Goal: Transaction & Acquisition: Purchase product/service

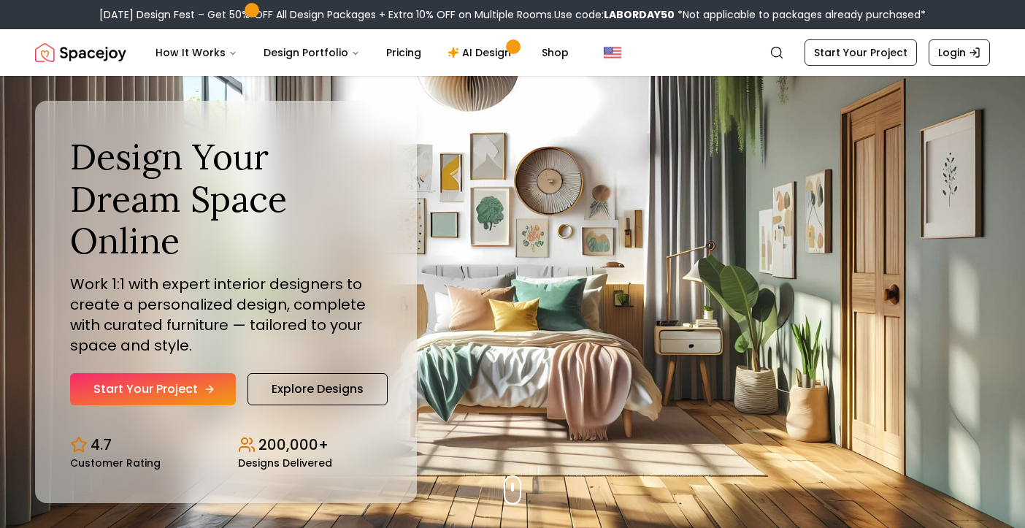
click at [178, 392] on link "Start Your Project" at bounding box center [153, 389] width 166 height 32
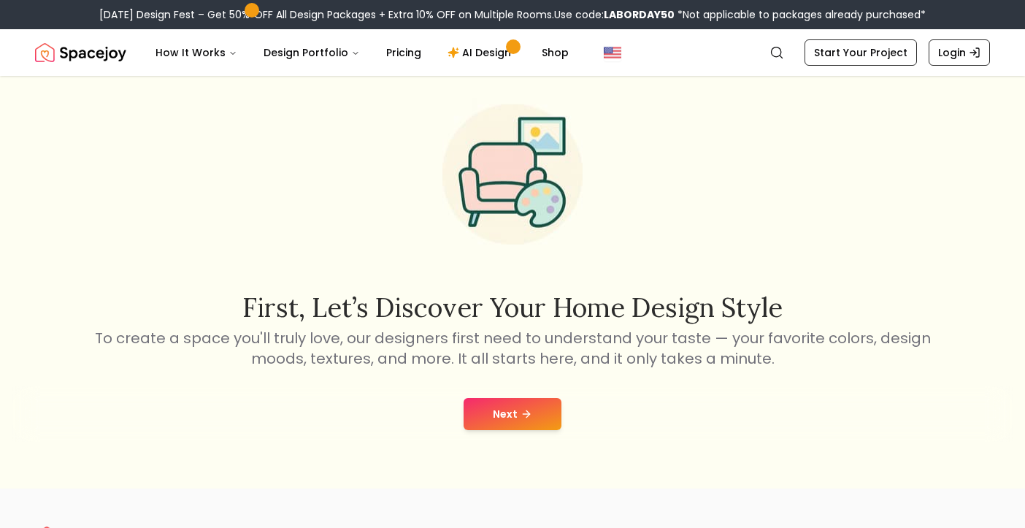
scroll to position [75, 0]
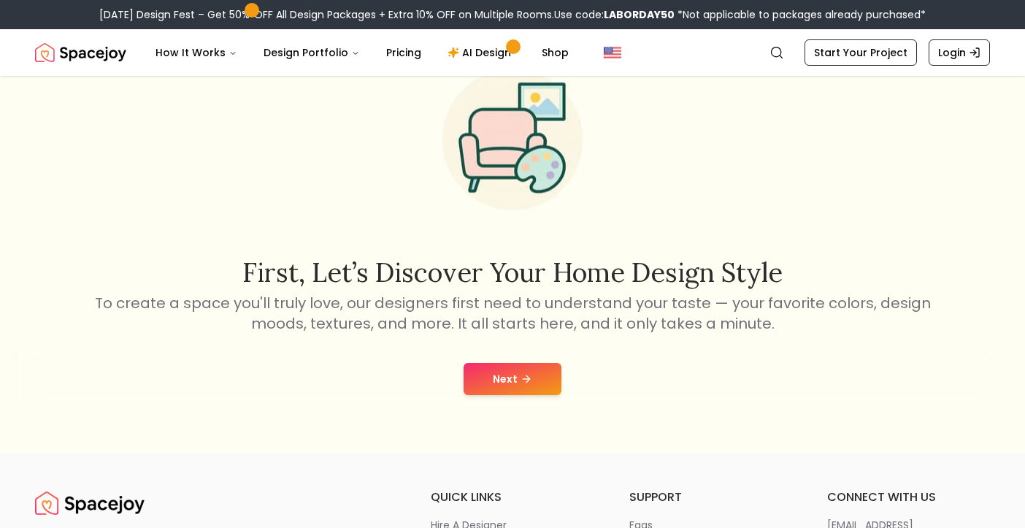
click at [521, 383] on icon at bounding box center [527, 379] width 12 height 12
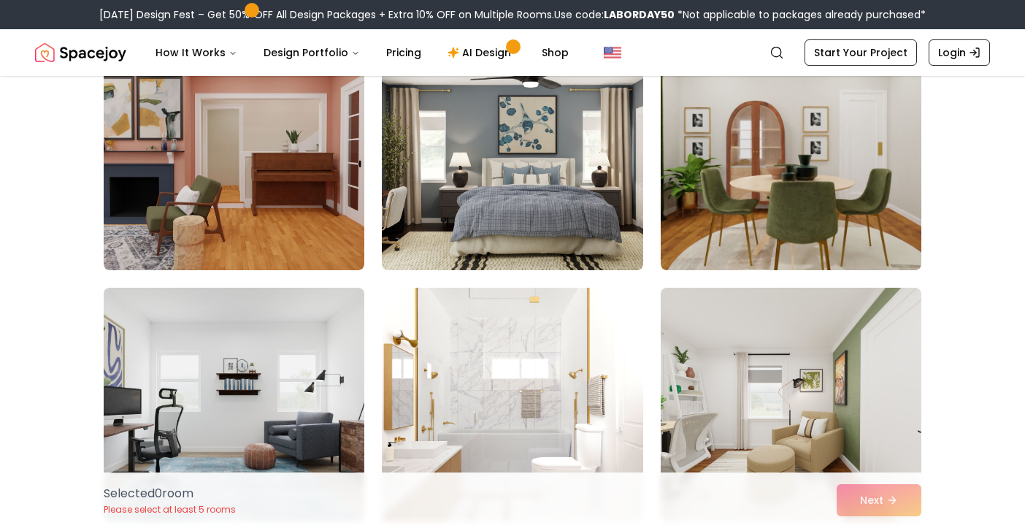
scroll to position [429, 0]
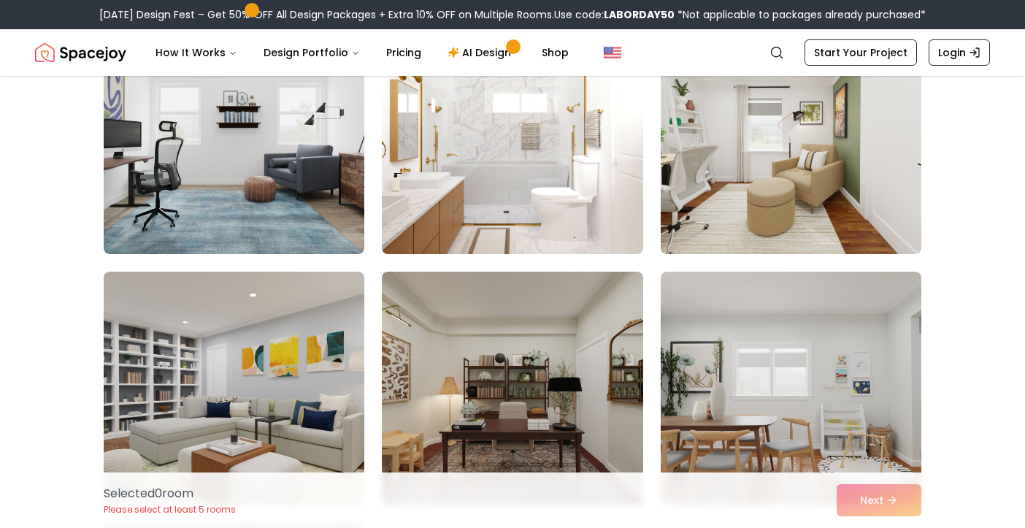
click at [899, 508] on div "Selected 0 room Please select at least 5 rooms Next" at bounding box center [512, 499] width 841 height 55
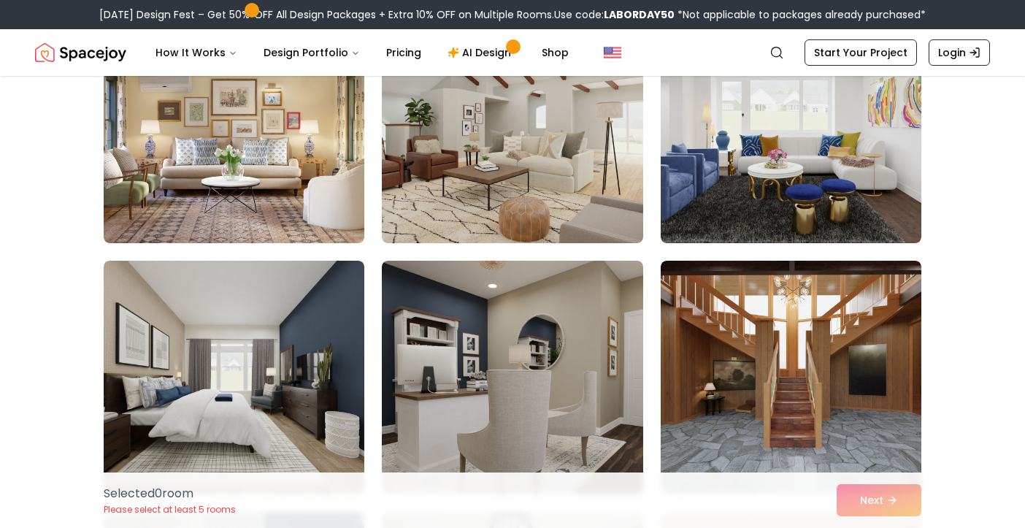
scroll to position [3205, 0]
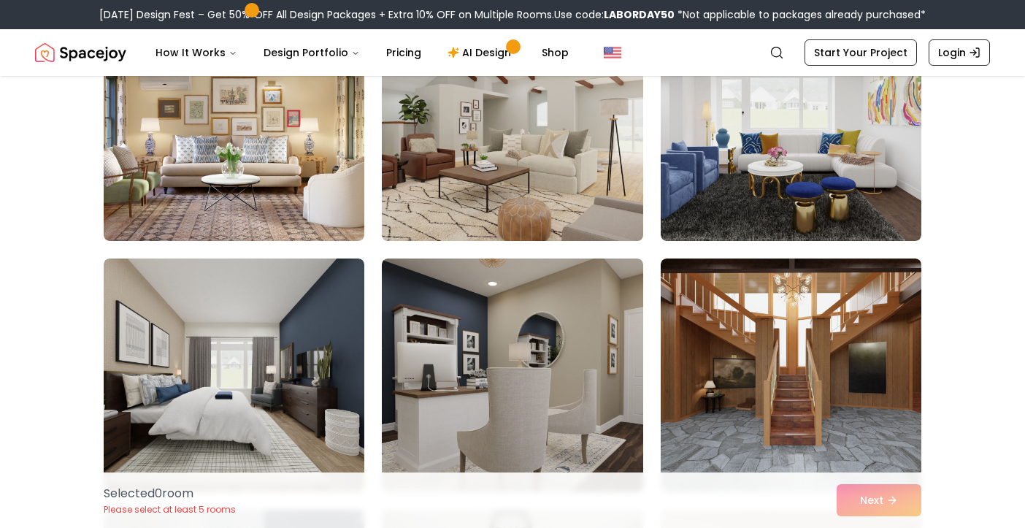
click at [516, 127] on img at bounding box center [512, 123] width 274 height 245
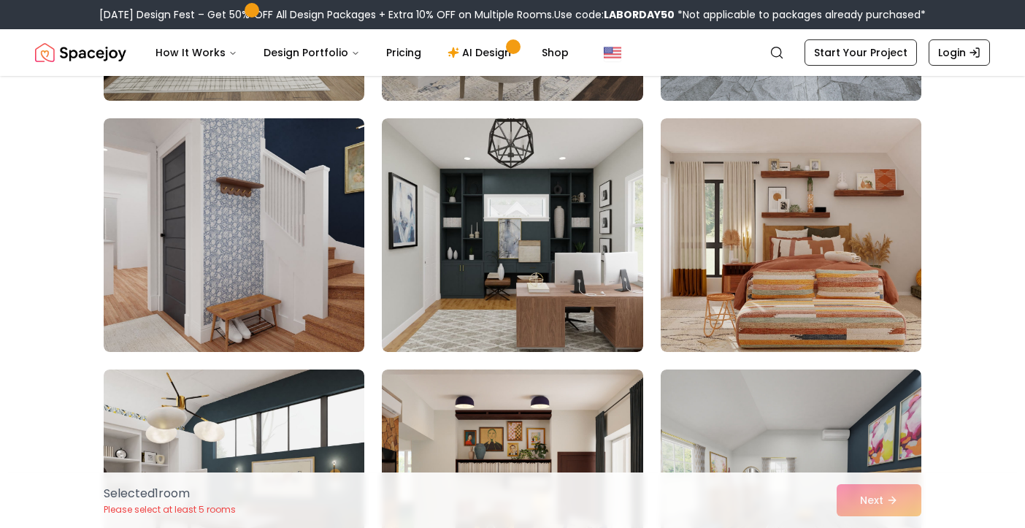
scroll to position [3596, 0]
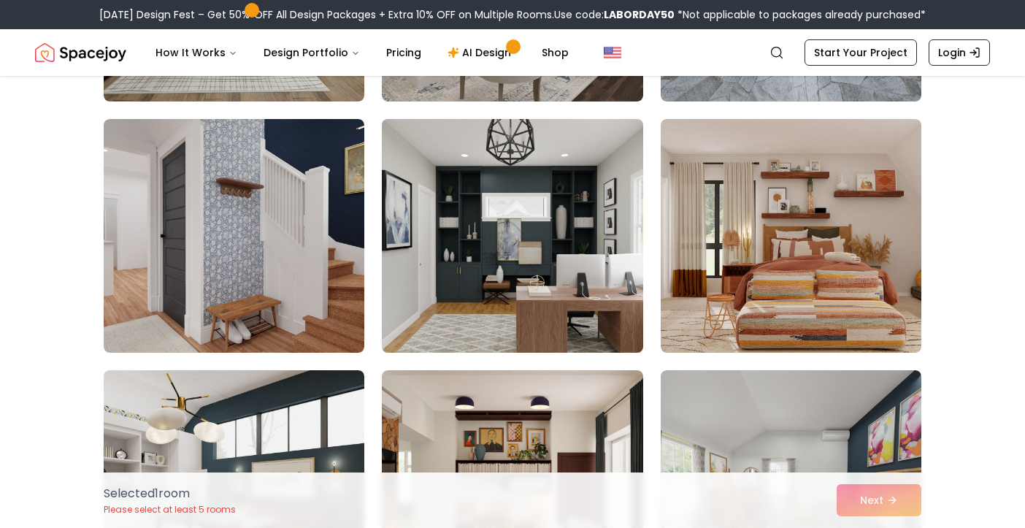
click at [485, 241] on img at bounding box center [512, 235] width 274 height 245
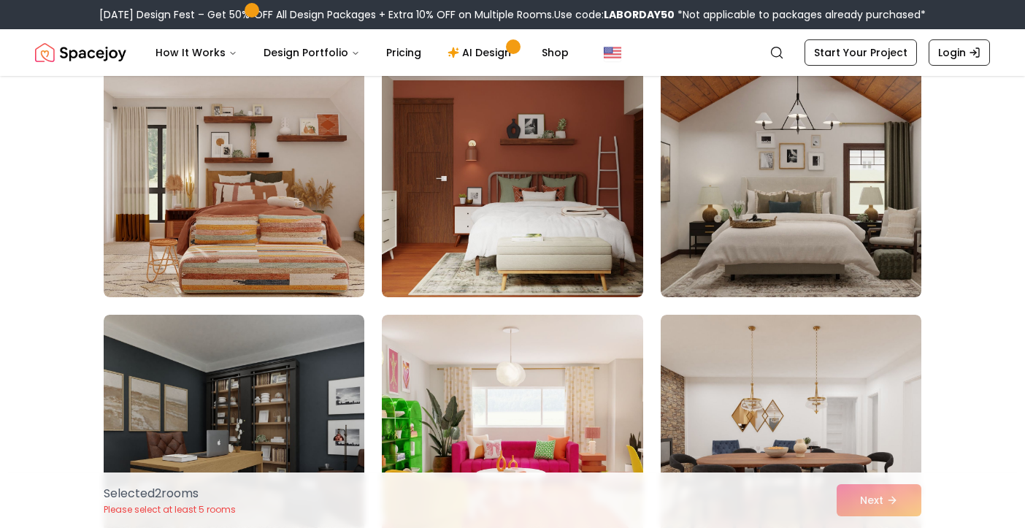
scroll to position [4678, 0]
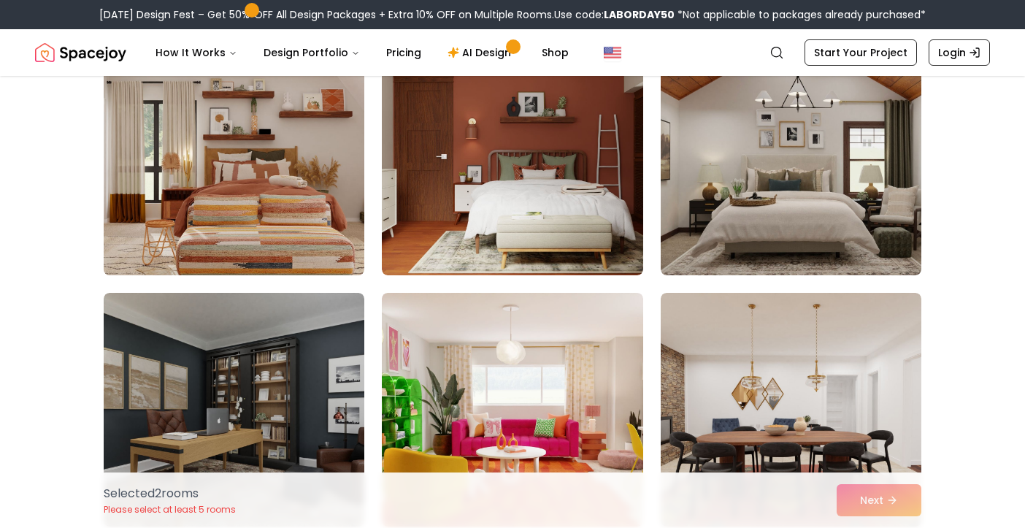
click at [169, 153] on img at bounding box center [234, 158] width 274 height 245
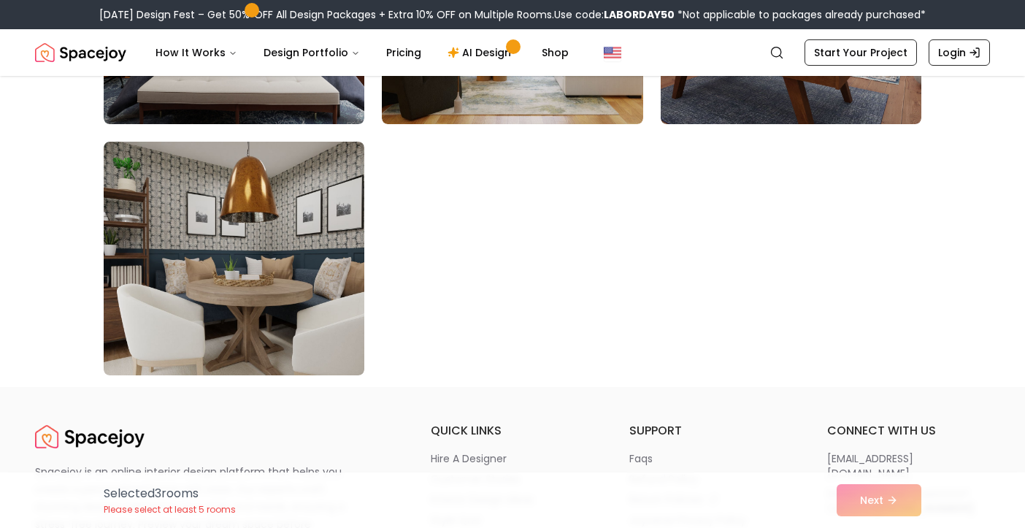
scroll to position [8412, 0]
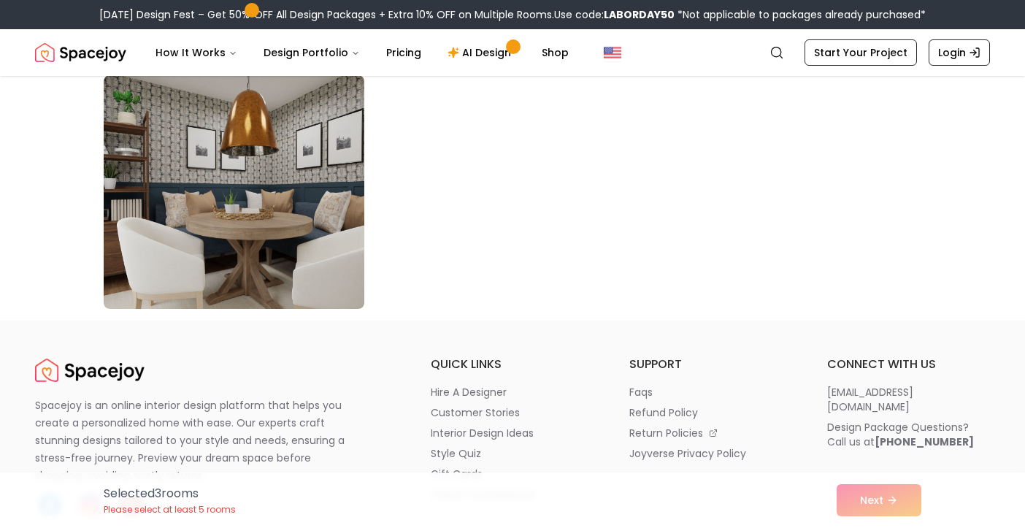
click at [883, 510] on div "Selected 3 room s Please select at least 5 rooms Next" at bounding box center [512, 499] width 841 height 55
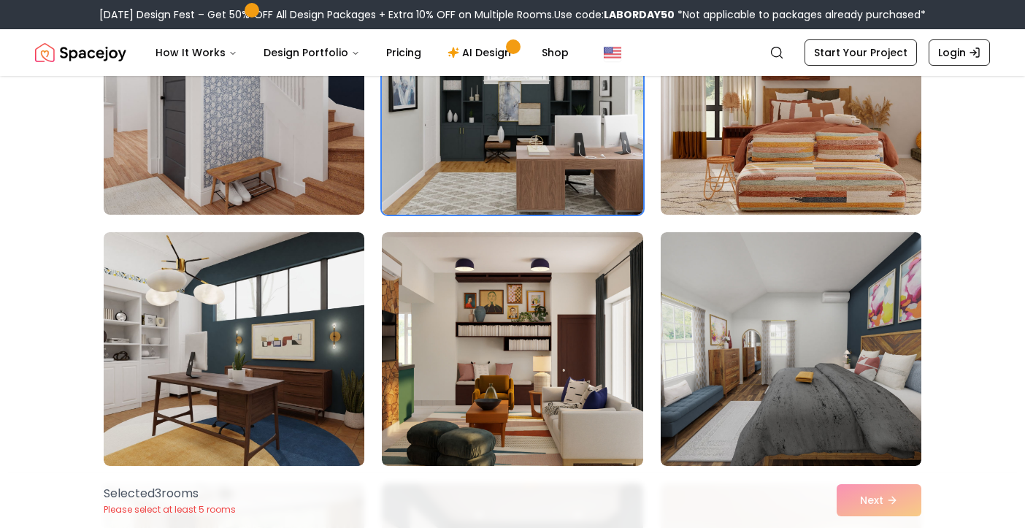
scroll to position [3608, 0]
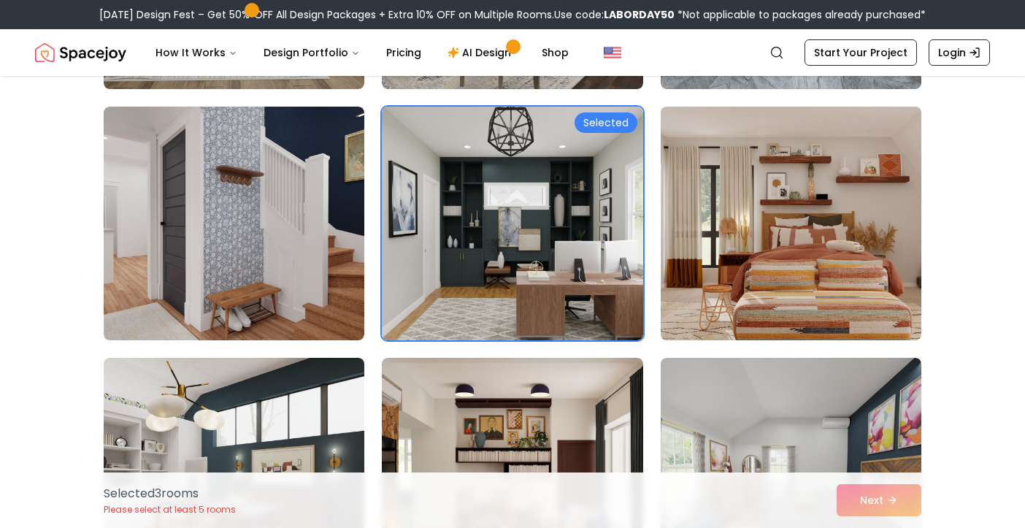
click at [861, 229] on img at bounding box center [791, 223] width 274 height 245
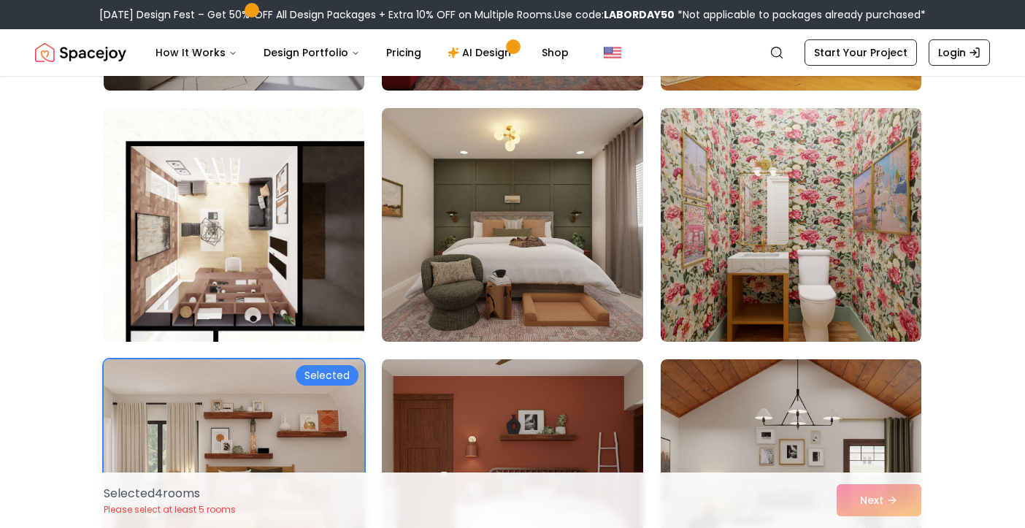
scroll to position [4359, 0]
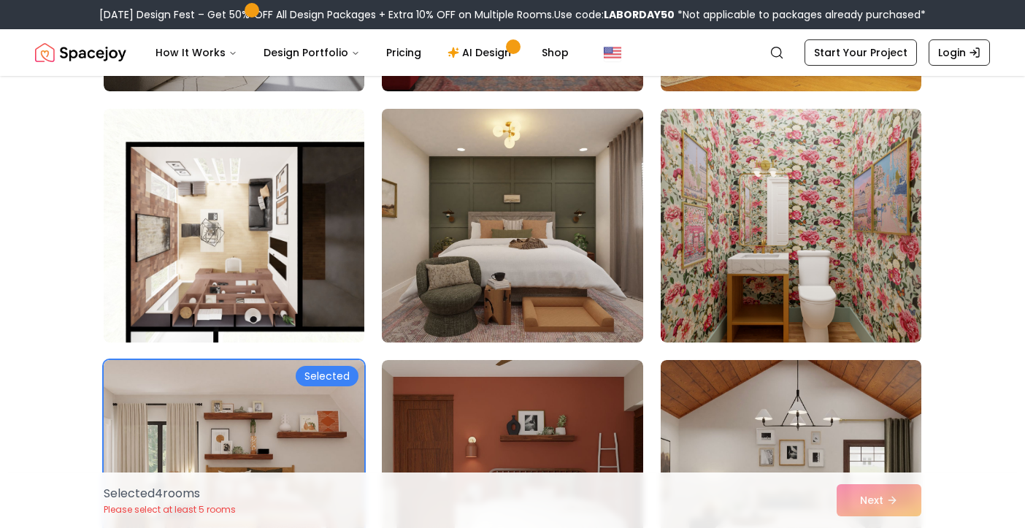
click at [521, 220] on img at bounding box center [512, 225] width 274 height 245
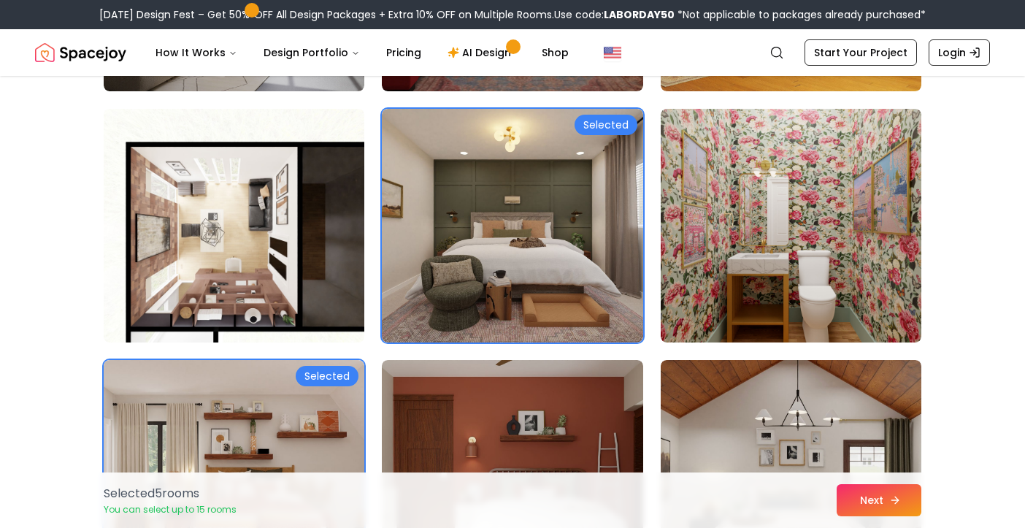
click at [886, 490] on button "Next" at bounding box center [879, 500] width 85 height 32
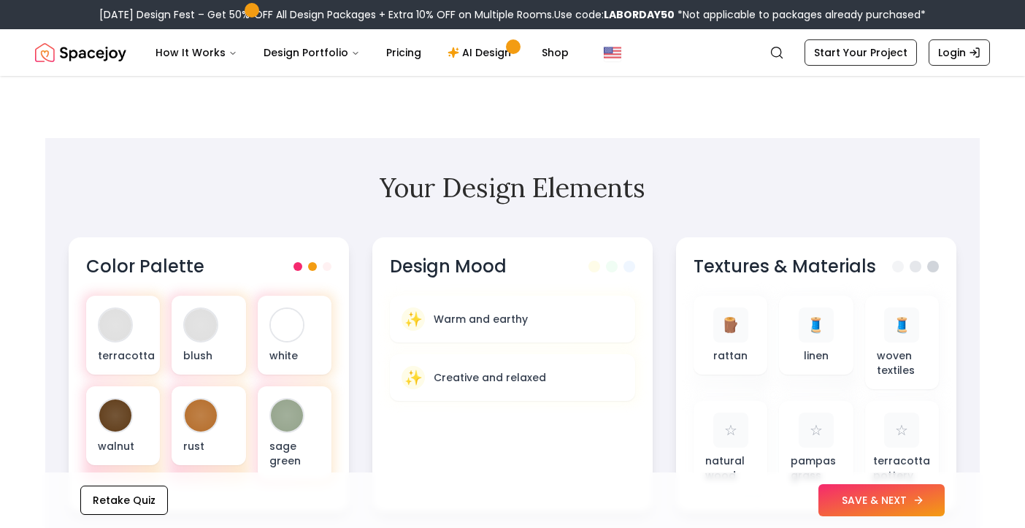
scroll to position [358, 0]
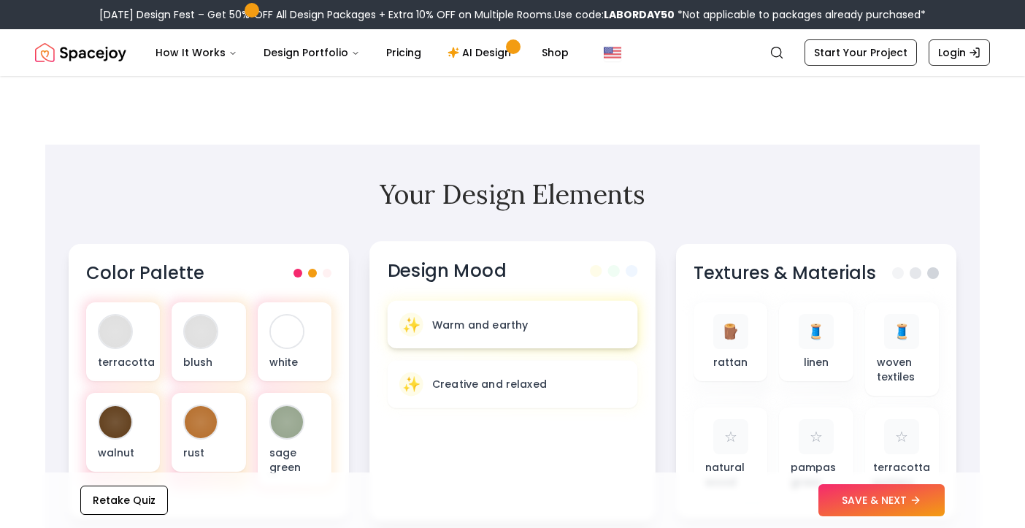
click at [450, 327] on p "Warm and earthy" at bounding box center [480, 324] width 96 height 15
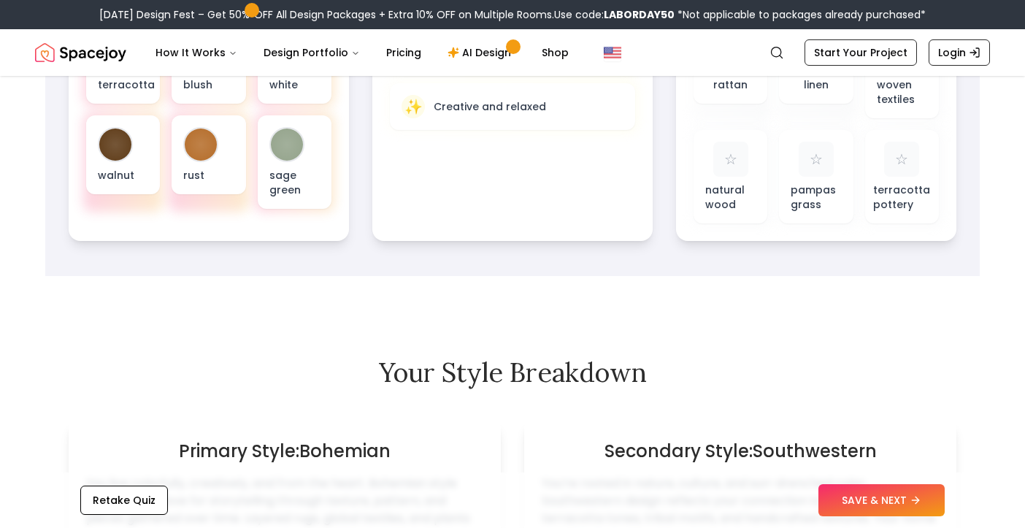
scroll to position [668, 0]
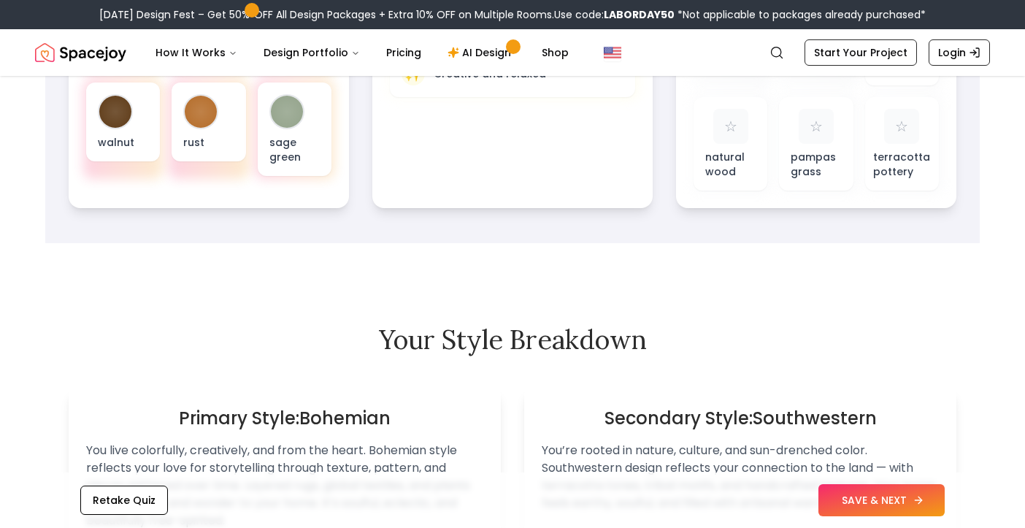
click at [872, 492] on button "SAVE & NEXT" at bounding box center [881, 500] width 126 height 32
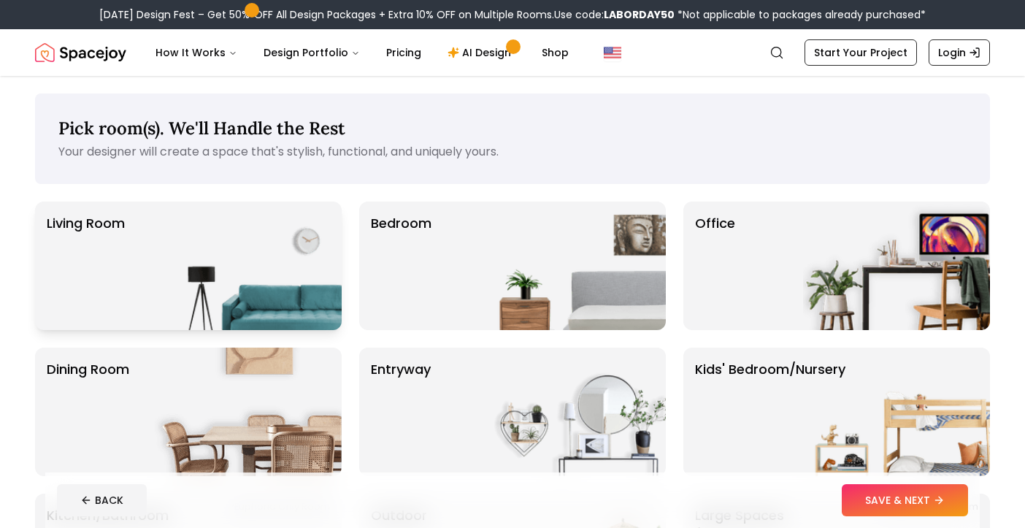
click at [261, 214] on img at bounding box center [248, 266] width 187 height 128
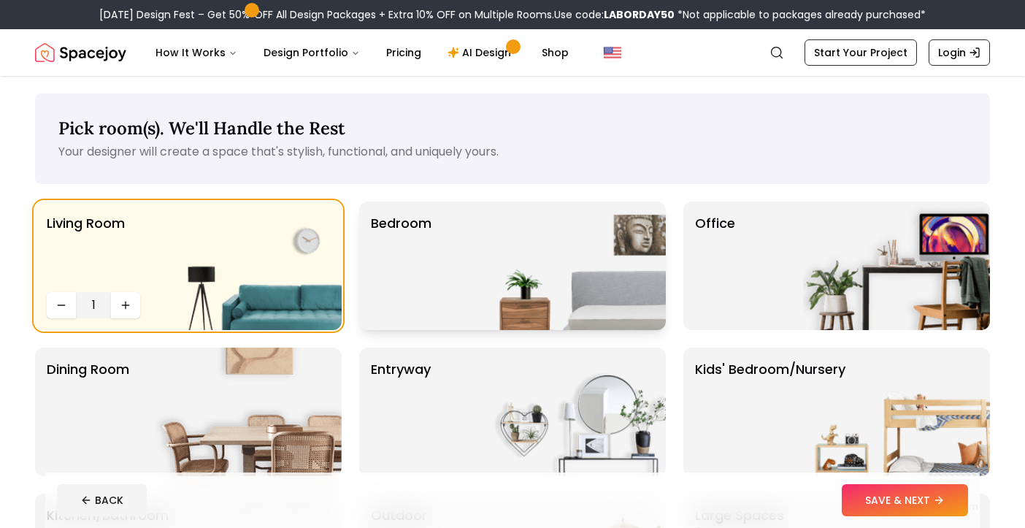
click at [432, 245] on div "Bedroom" at bounding box center [512, 266] width 307 height 128
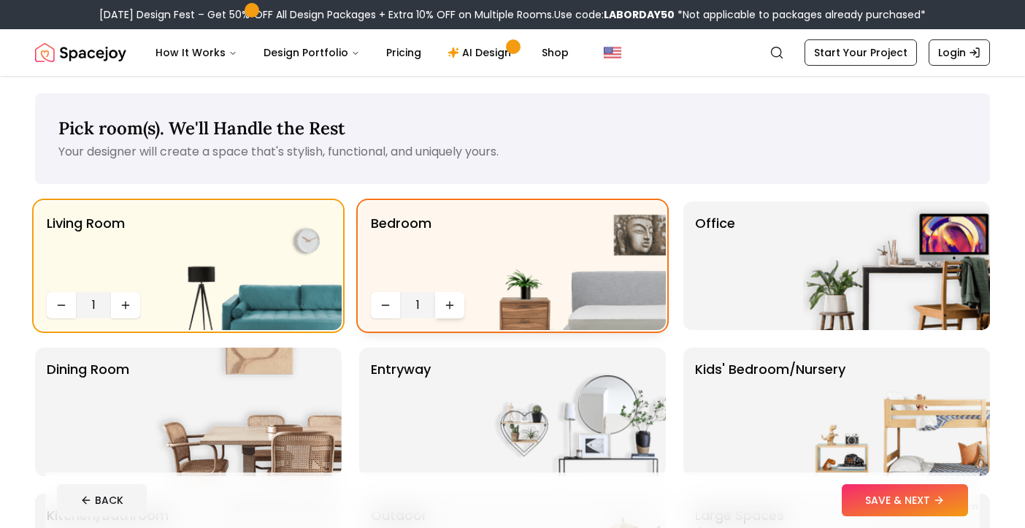
click at [448, 305] on icon "Increase quantity" at bounding box center [449, 305] width 7 height 0
click at [304, 437] on img at bounding box center [248, 412] width 187 height 128
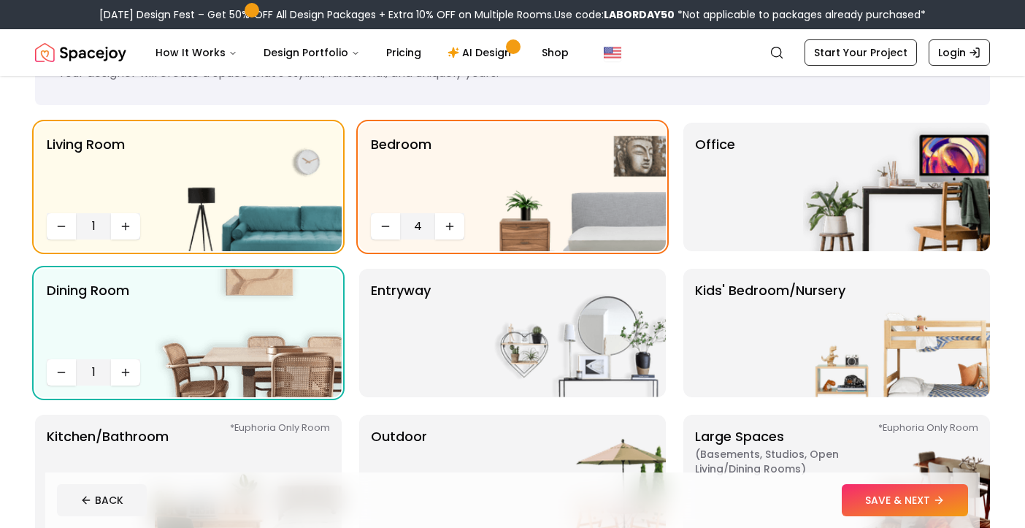
scroll to position [109, 0]
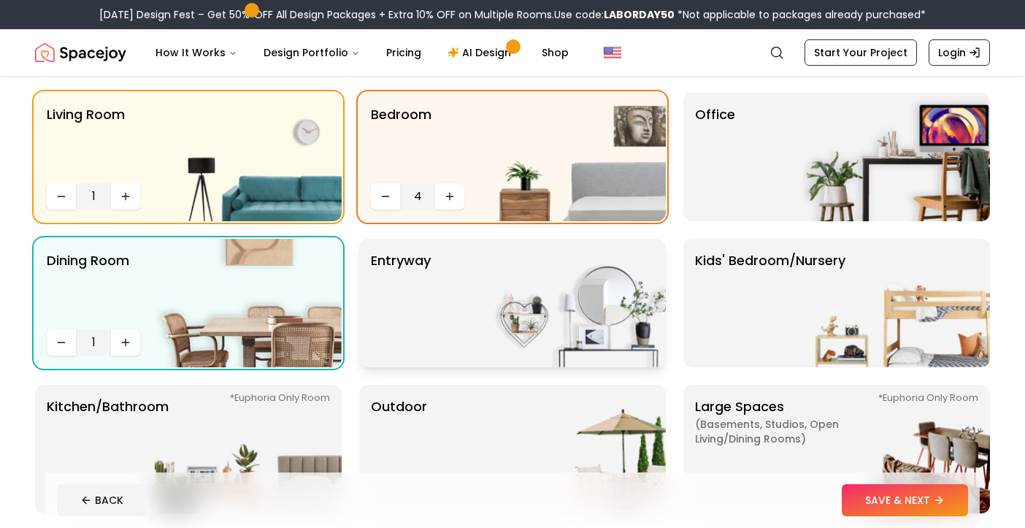
click at [531, 321] on img at bounding box center [572, 303] width 187 height 128
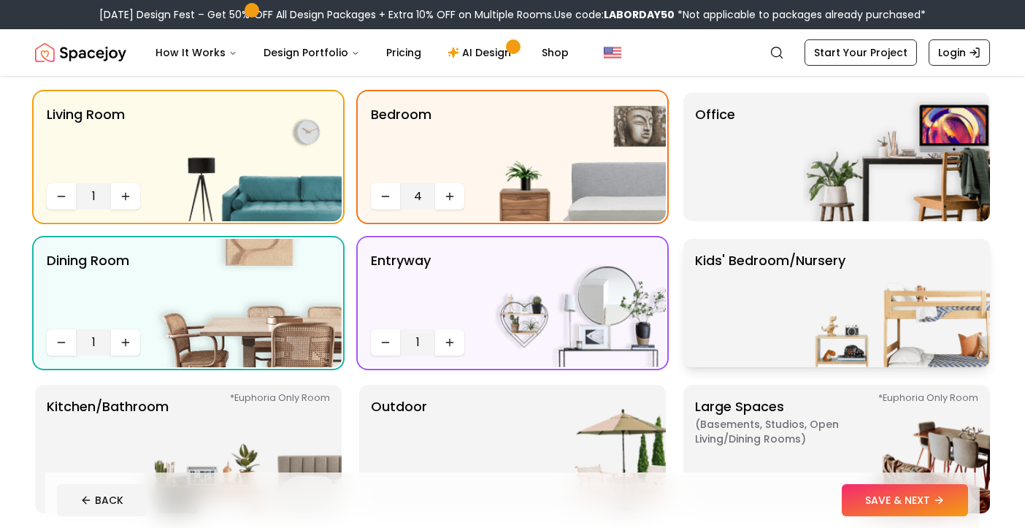
click at [702, 293] on p "Kids' Bedroom/Nursery" at bounding box center [770, 302] width 150 height 105
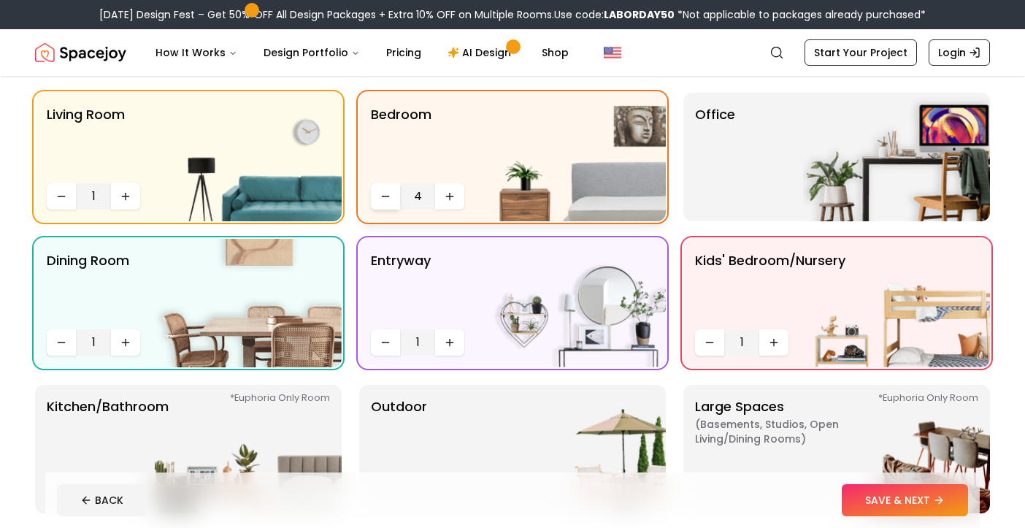
click at [382, 201] on icon "Decrease quantity" at bounding box center [386, 197] width 12 height 12
click at [448, 199] on icon "Increase quantity" at bounding box center [450, 197] width 12 height 12
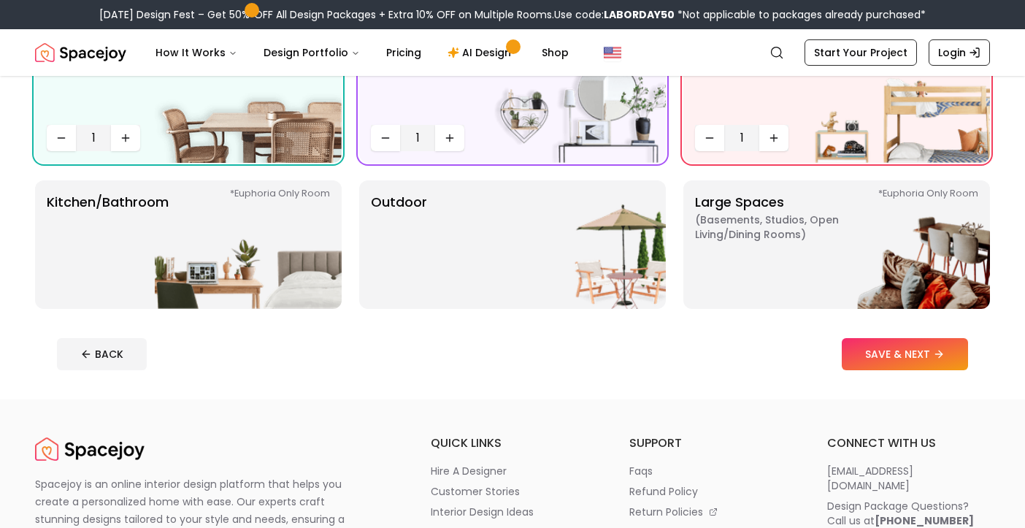
scroll to position [355, 0]
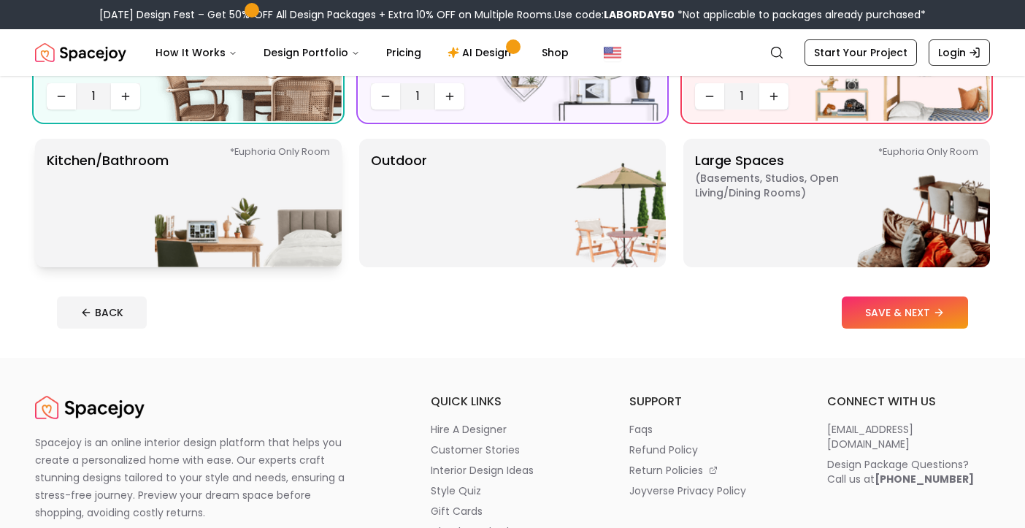
click at [218, 202] on img at bounding box center [248, 203] width 187 height 128
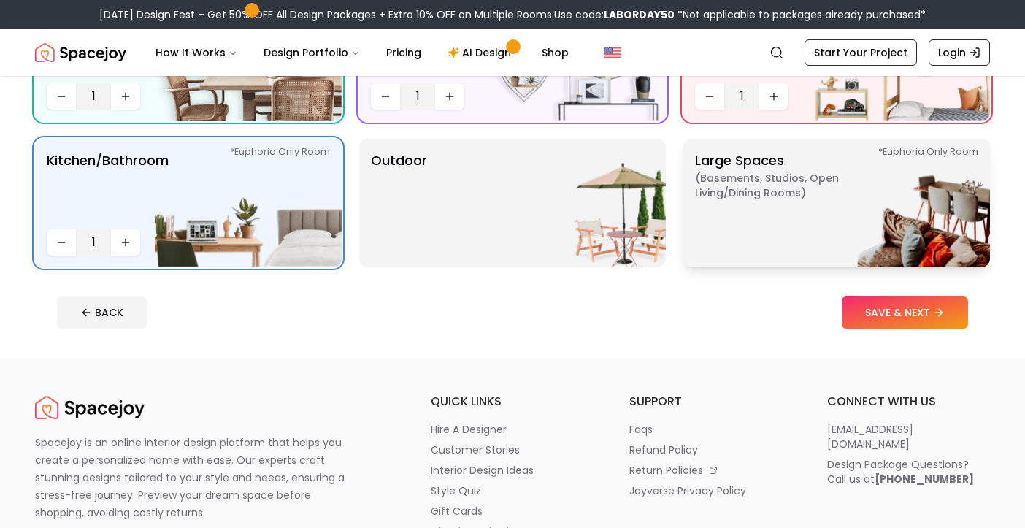
click at [799, 214] on p "Large Spaces ( Basements, Studios, Open living/dining rooms ) *Euphoria Only Ro…" at bounding box center [786, 202] width 183 height 105
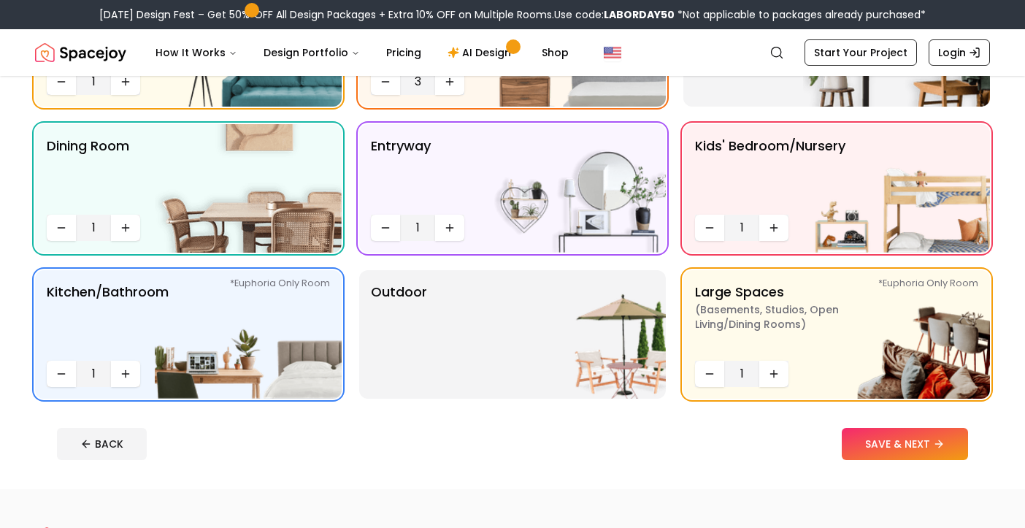
scroll to position [399, 0]
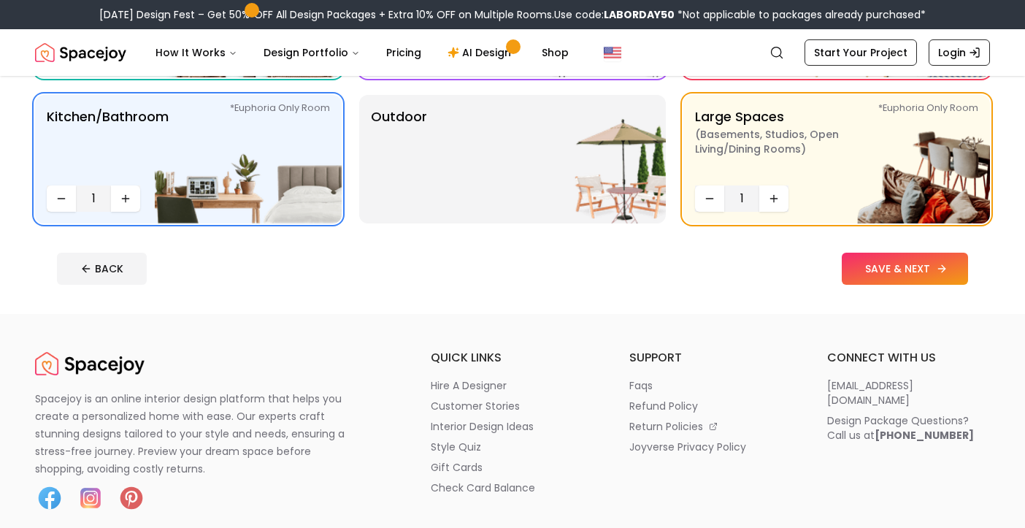
click at [891, 270] on button "SAVE & NEXT" at bounding box center [905, 269] width 126 height 32
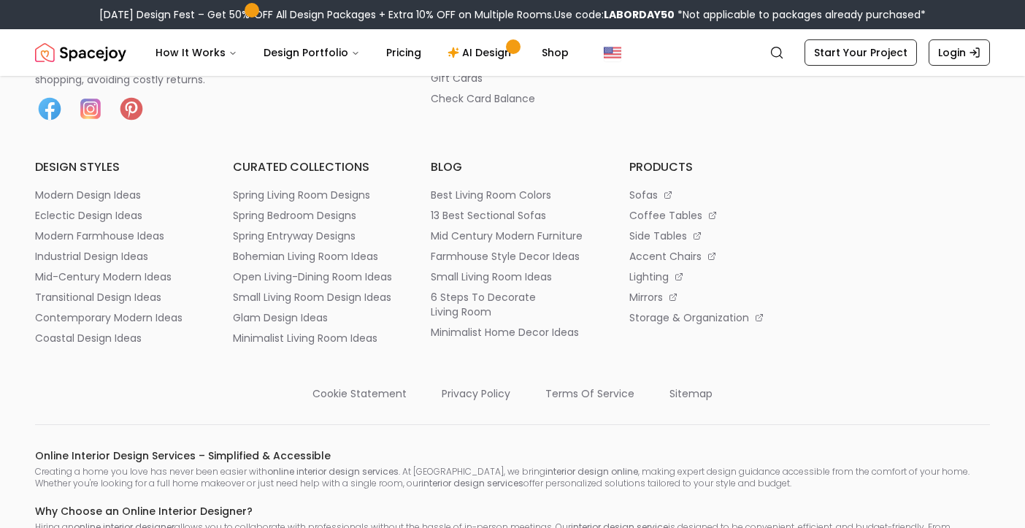
scroll to position [738, 0]
